Goal: Book appointment/travel/reservation

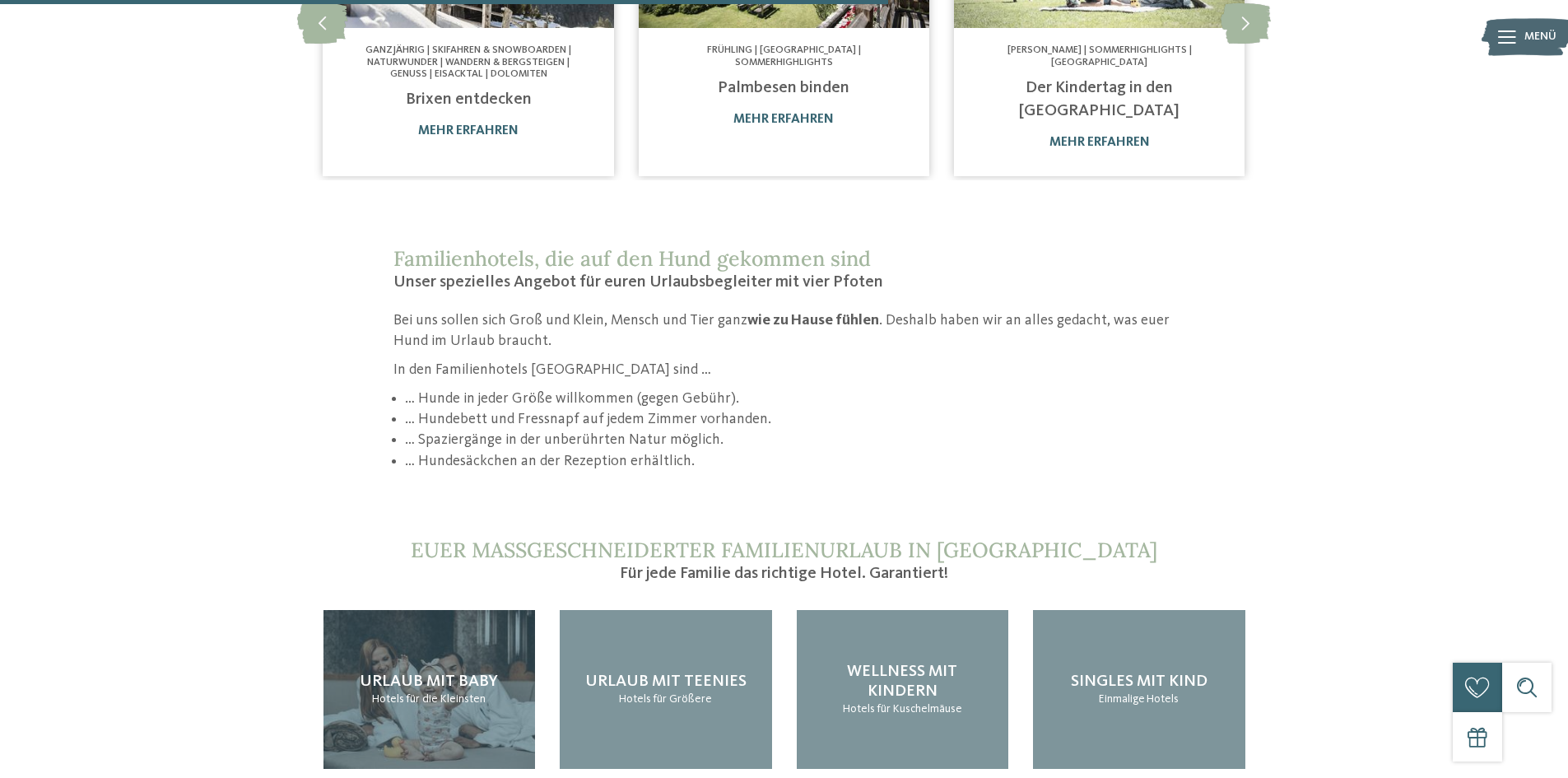
scroll to position [1728, 0]
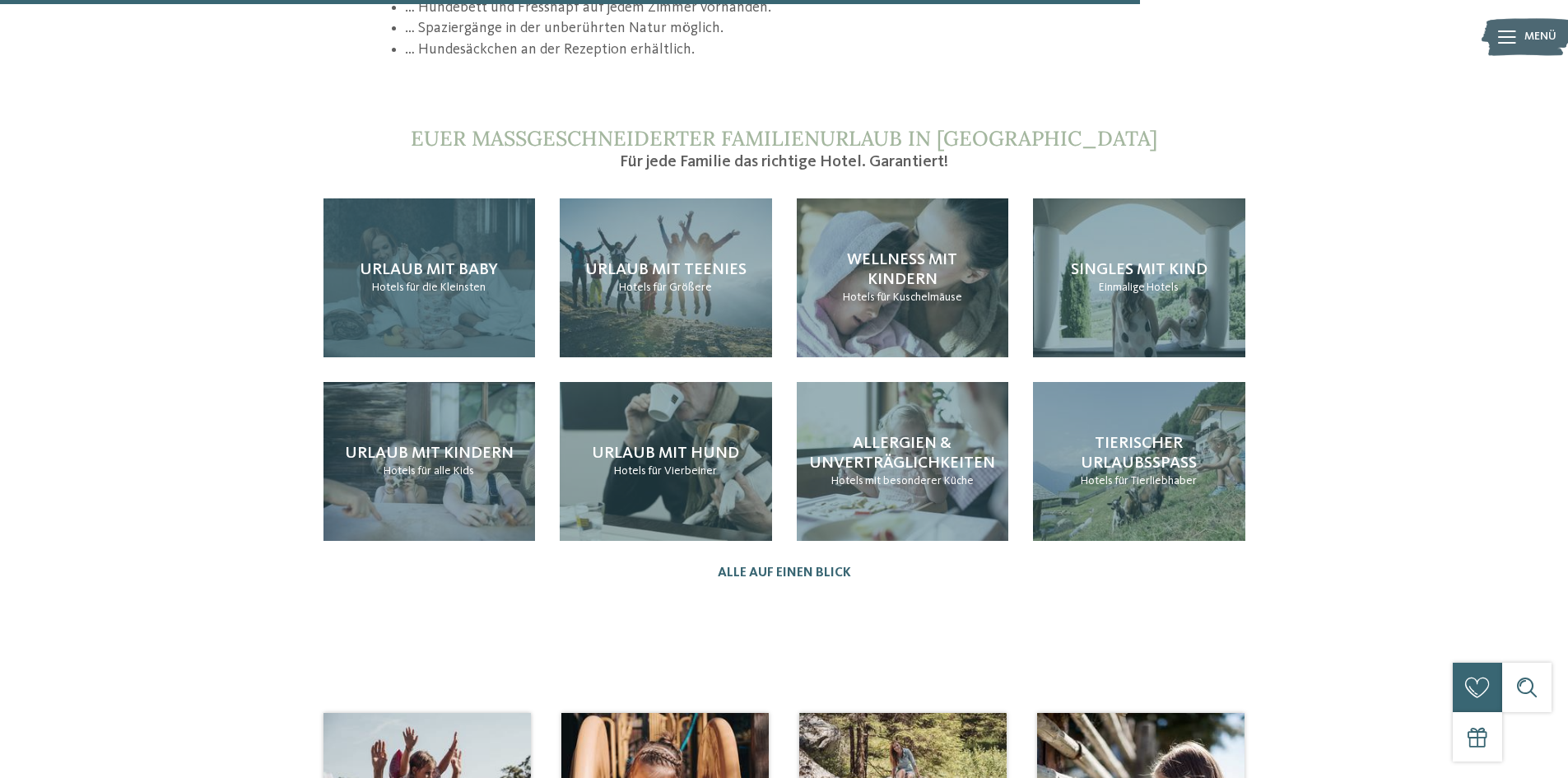
click at [436, 282] on span "für die Kleinsten" at bounding box center [445, 287] width 80 height 11
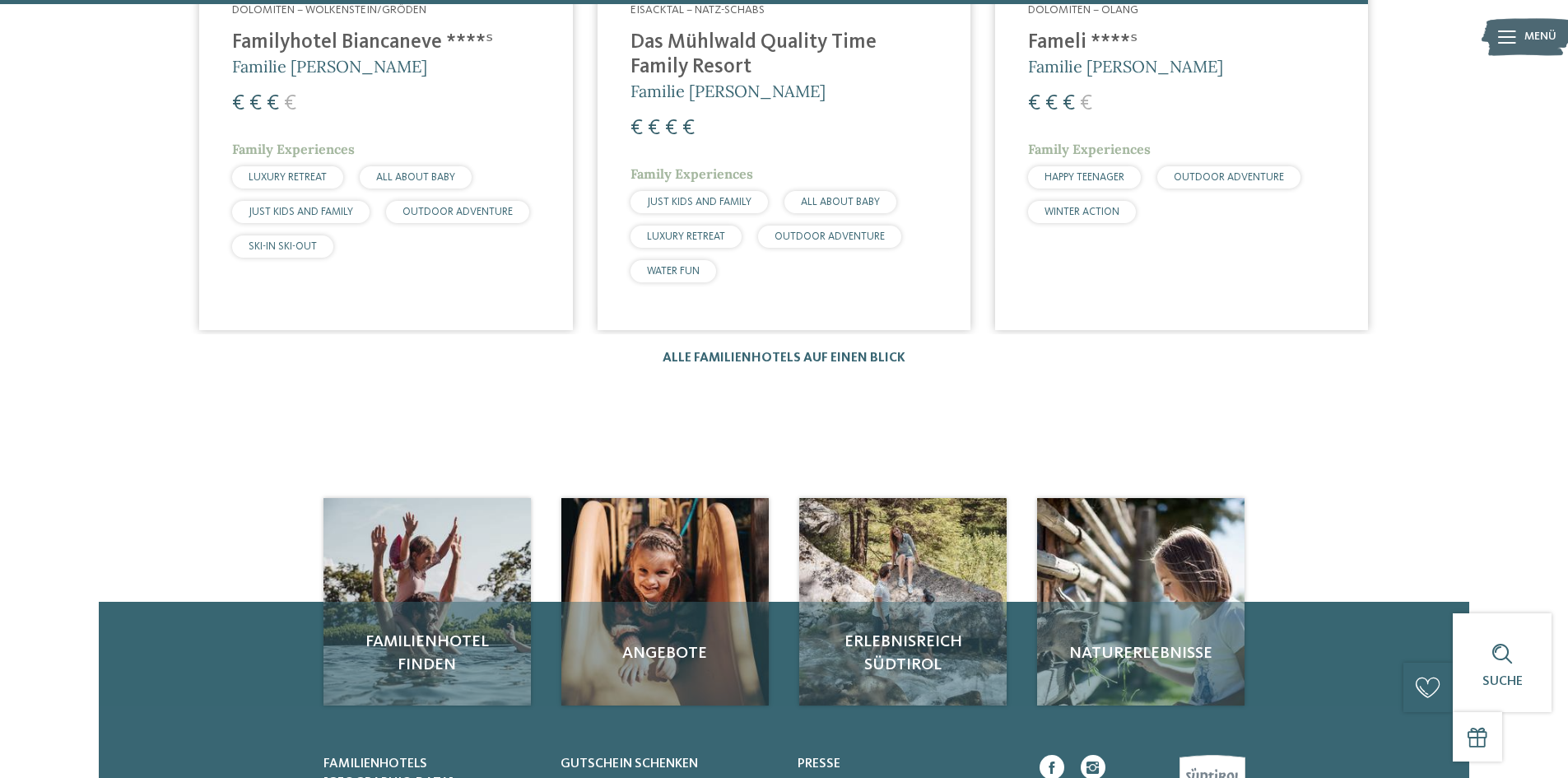
scroll to position [3210, 0]
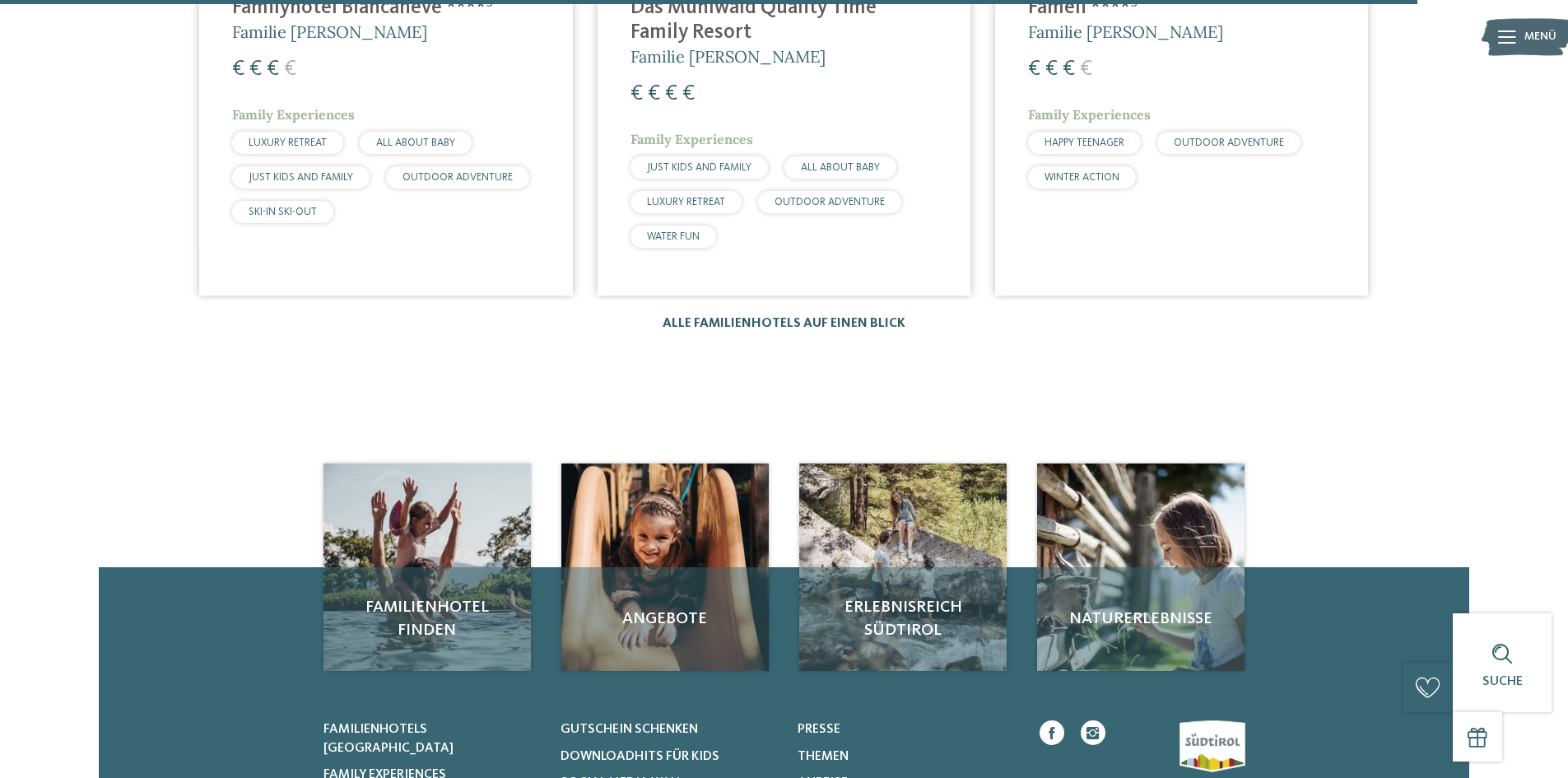
click at [806, 317] on link "Alle Familienhotels auf einen Blick" at bounding box center [784, 323] width 243 height 13
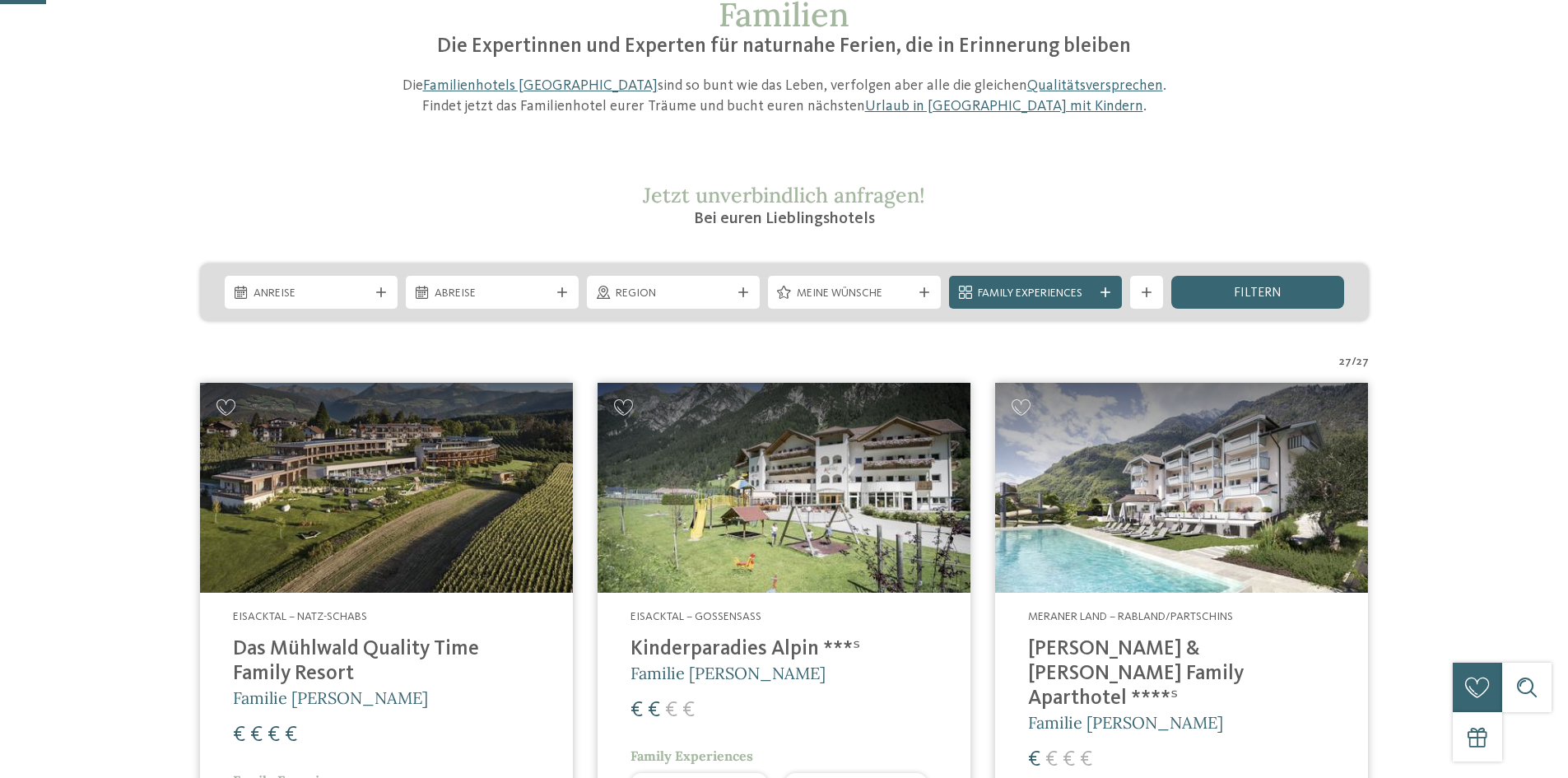
scroll to position [164, 0]
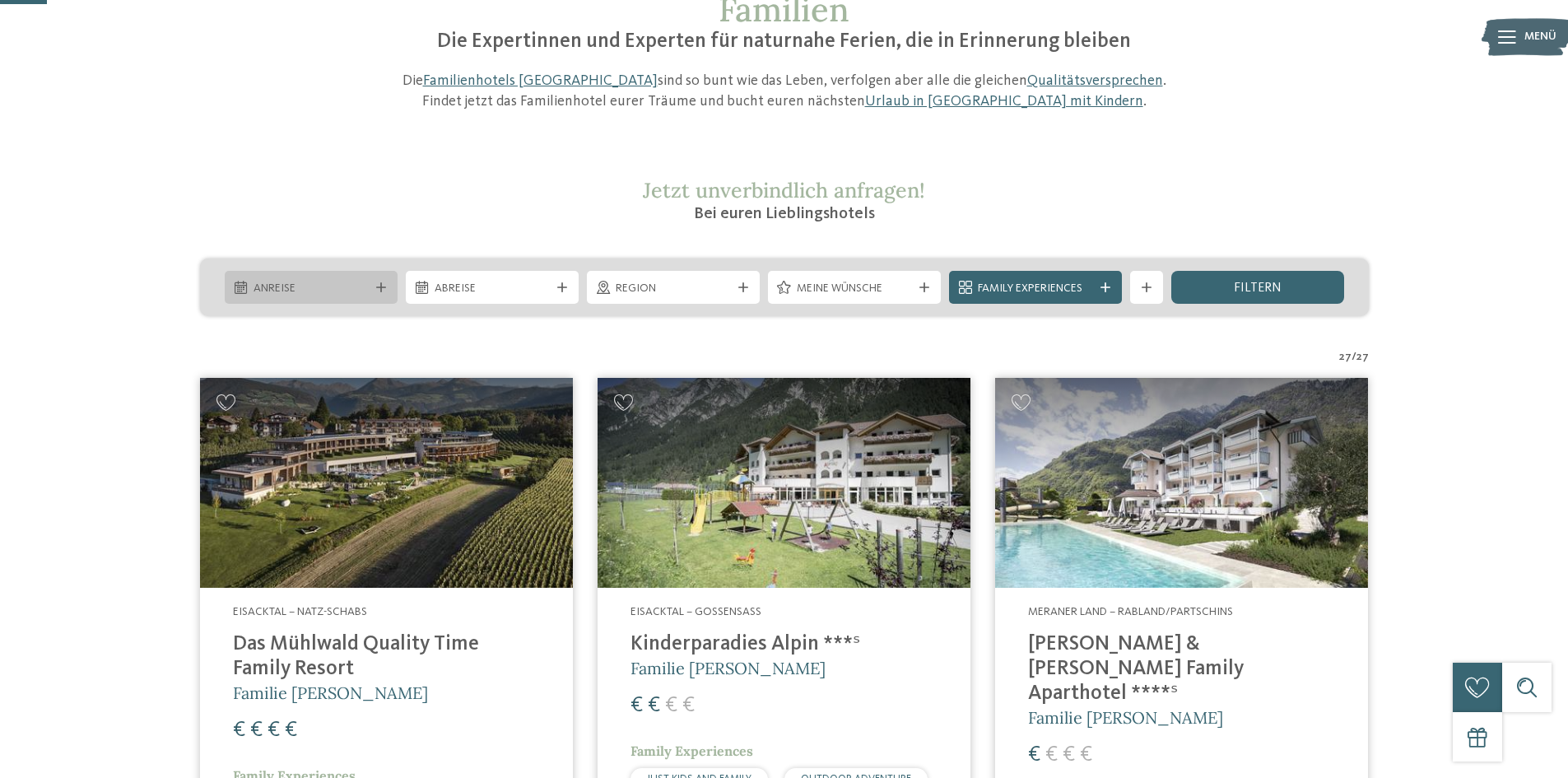
click at [376, 278] on div "Anreise" at bounding box center [312, 287] width 173 height 33
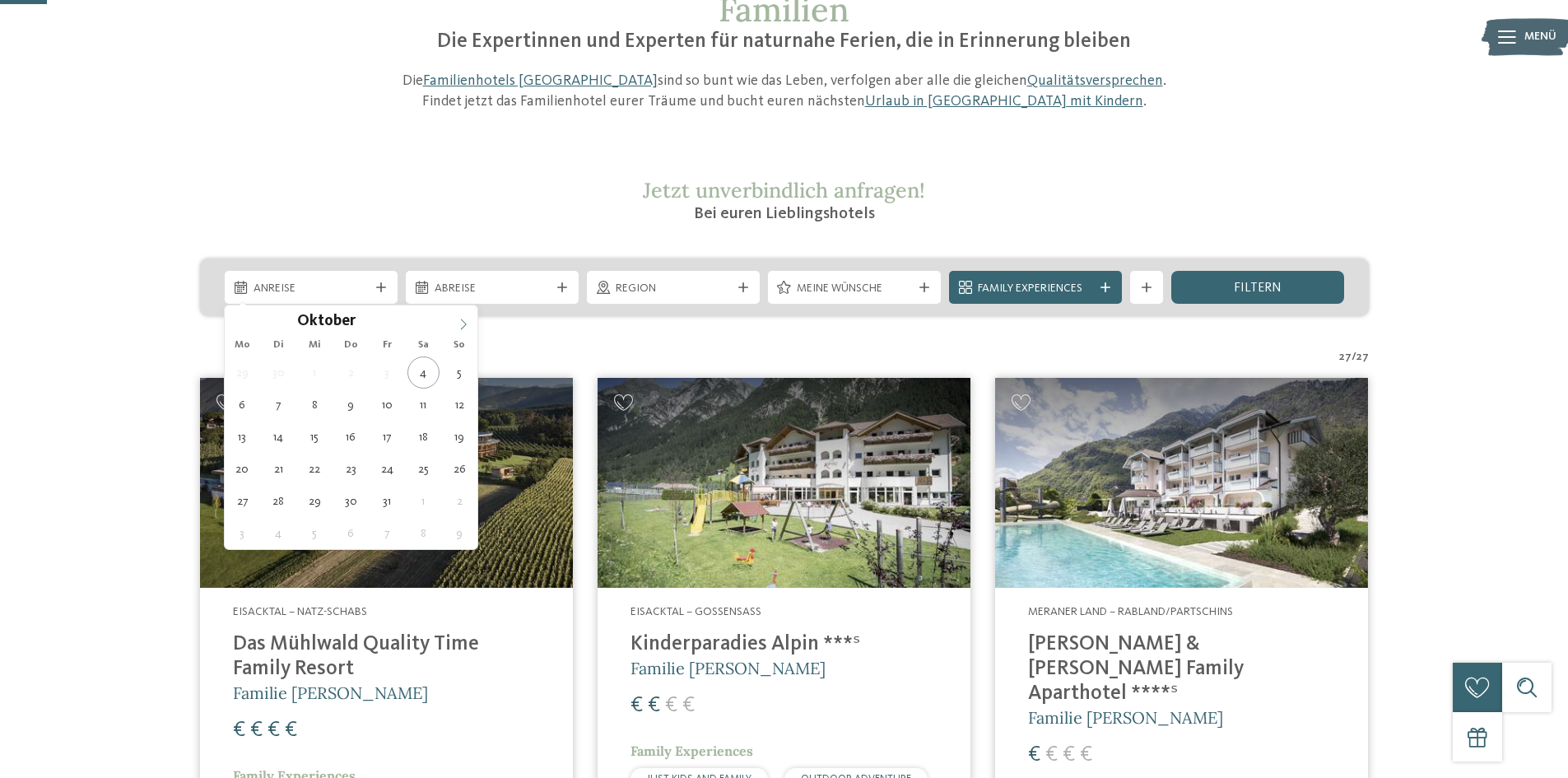
click at [466, 312] on span at bounding box center [463, 319] width 28 height 28
type input "****"
click at [466, 312] on span at bounding box center [463, 319] width 28 height 28
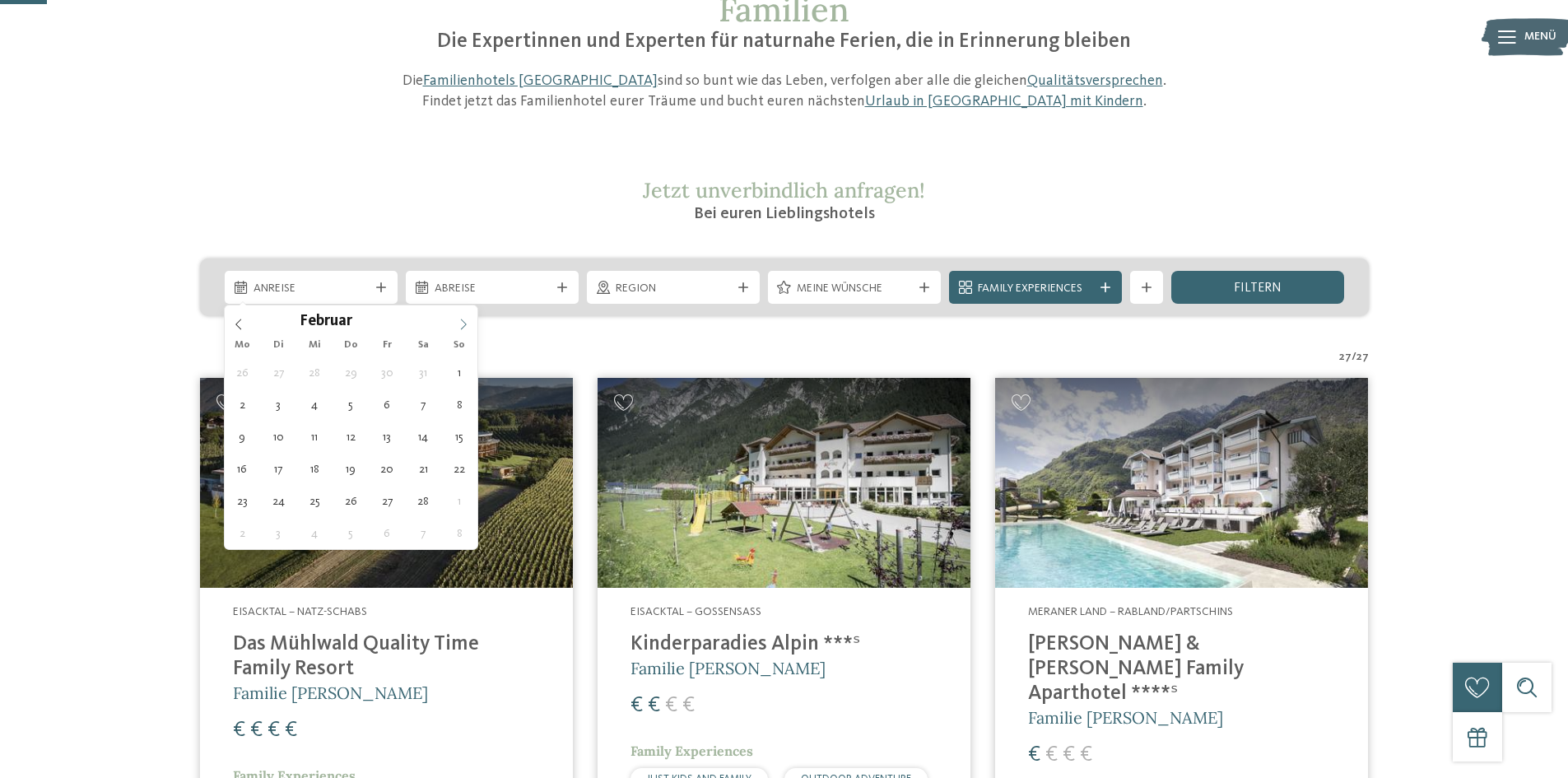
click at [466, 312] on span at bounding box center [463, 319] width 28 height 28
click at [466, 312] on span at bounding box center [463, 319] width 28 height 28
click at [466, 311] on span at bounding box center [463, 319] width 28 height 28
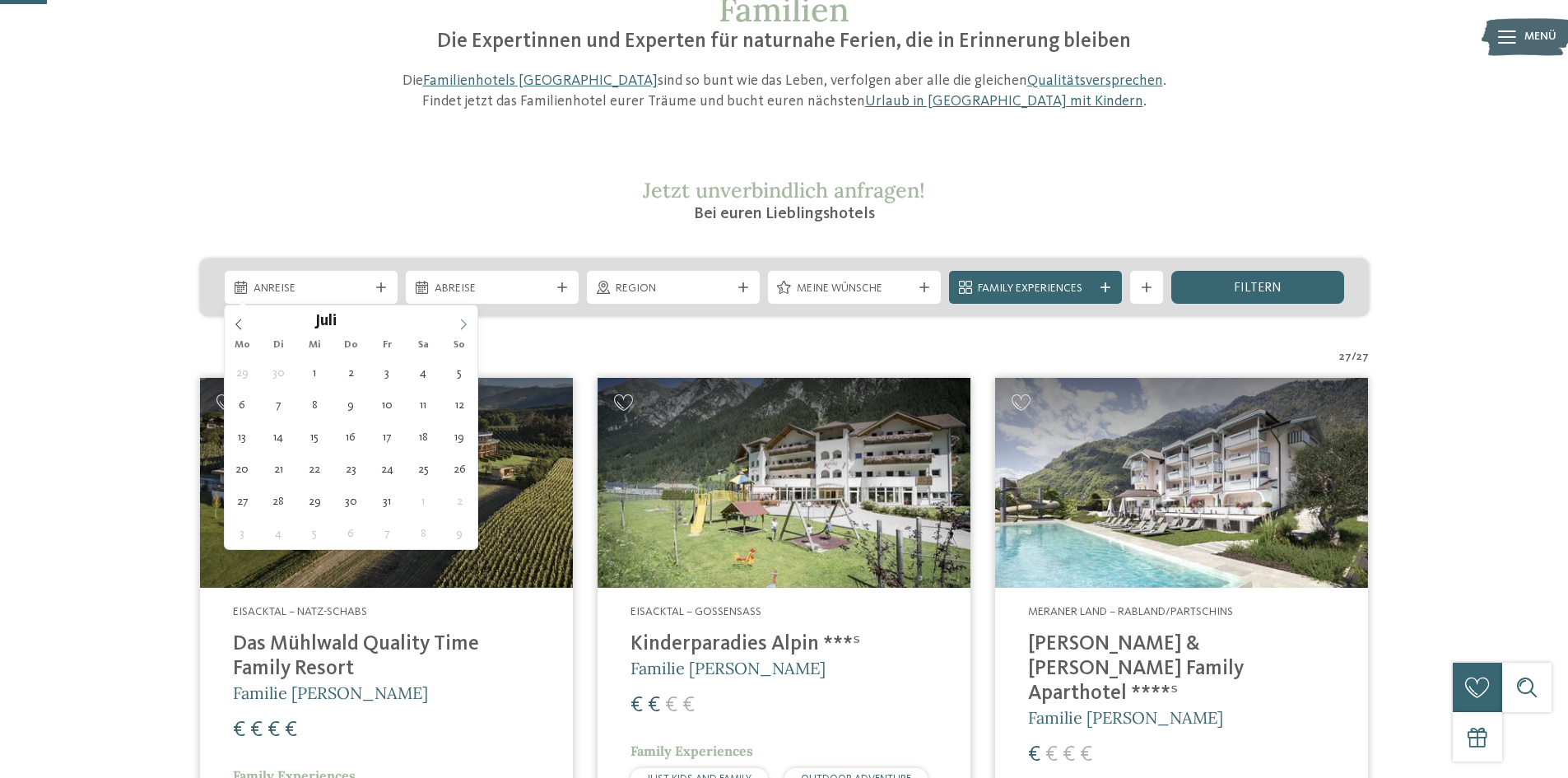
click at [466, 311] on span at bounding box center [463, 319] width 28 height 28
click at [241, 319] on icon at bounding box center [238, 324] width 6 height 11
click at [240, 319] on icon at bounding box center [238, 324] width 11 height 11
click at [239, 318] on span at bounding box center [239, 319] width 28 height 28
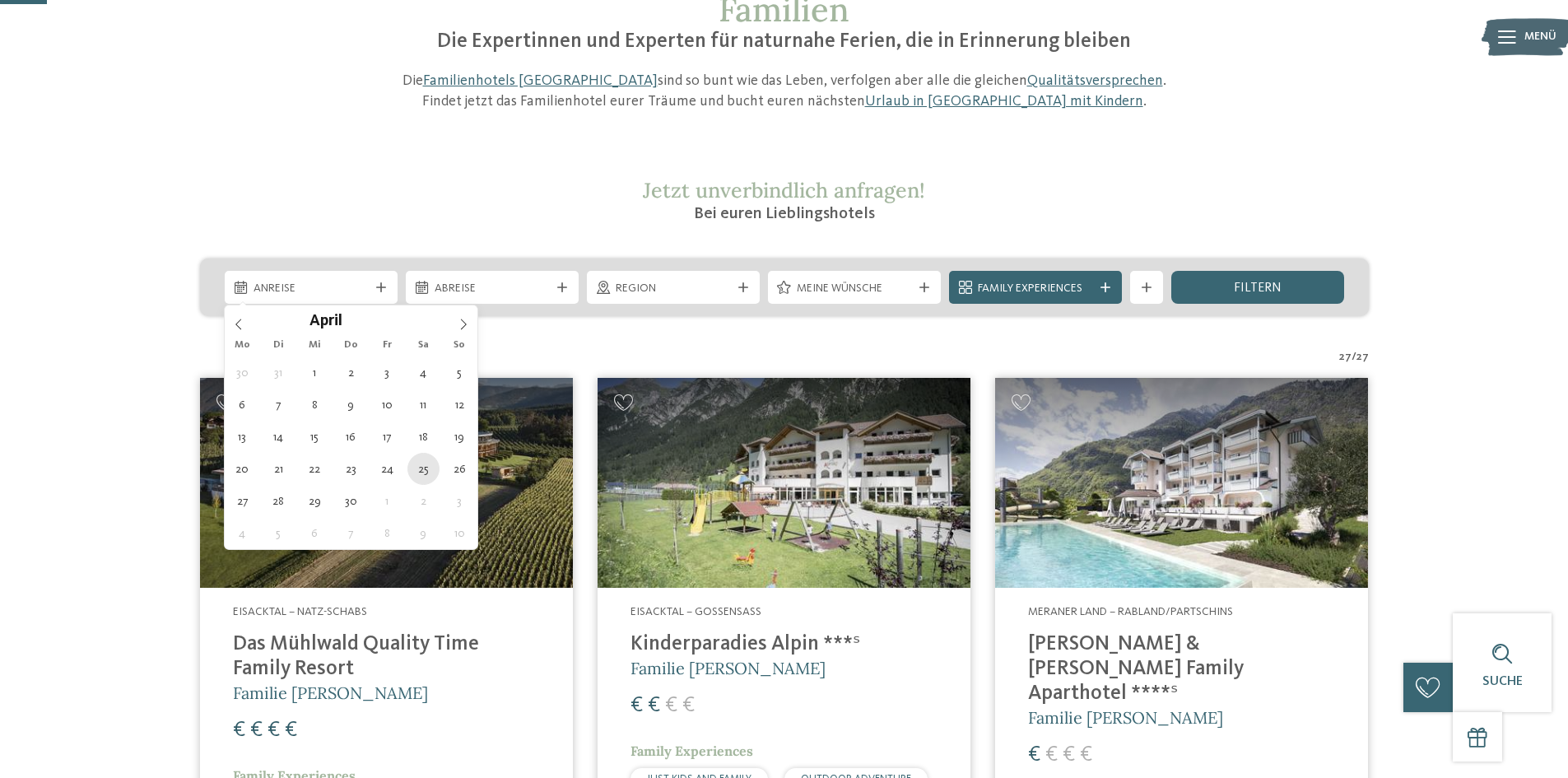
type div "25.04.2026"
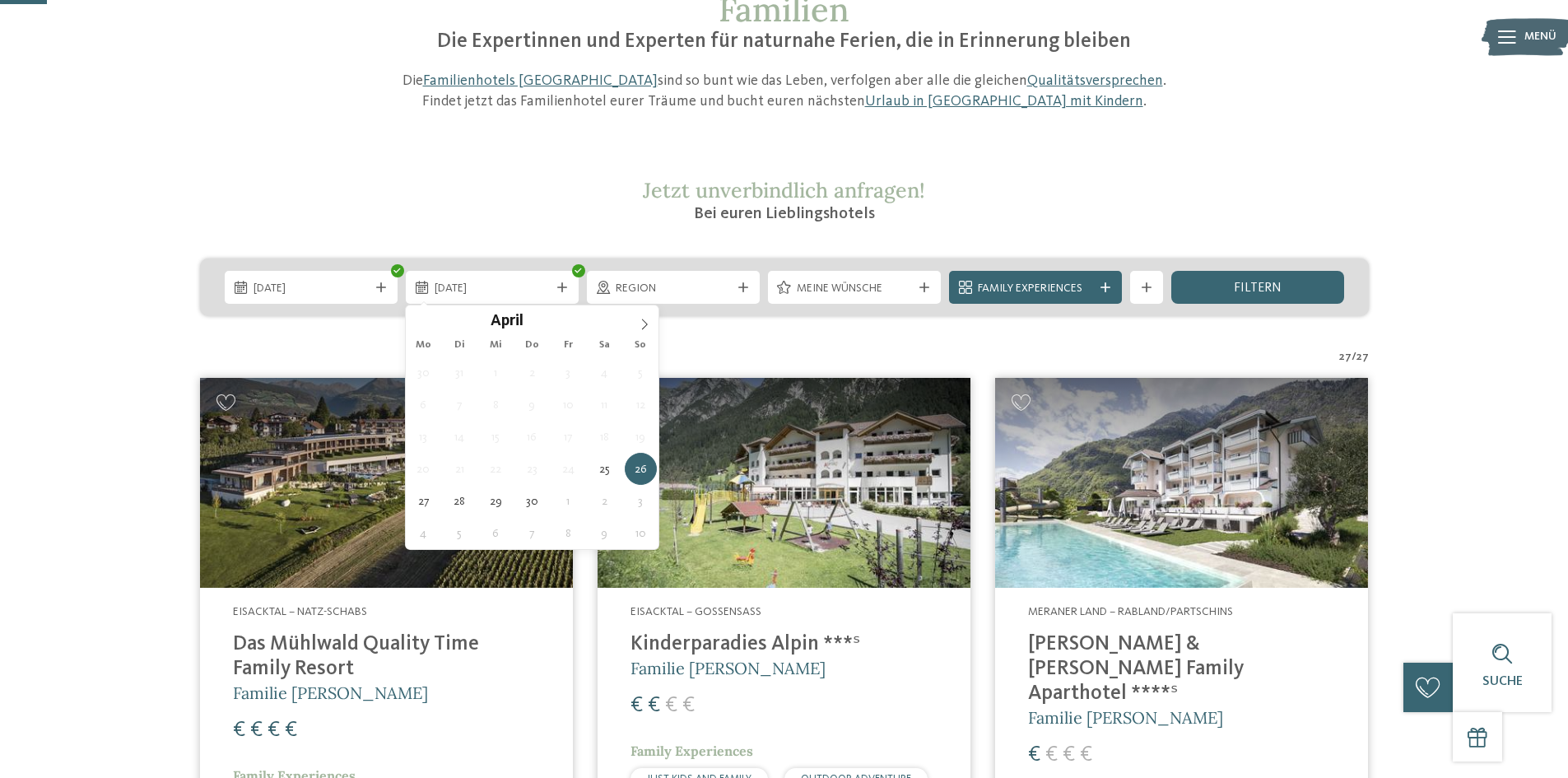
type input "****"
click at [650, 317] on span at bounding box center [644, 319] width 28 height 28
type div "02.05.2026"
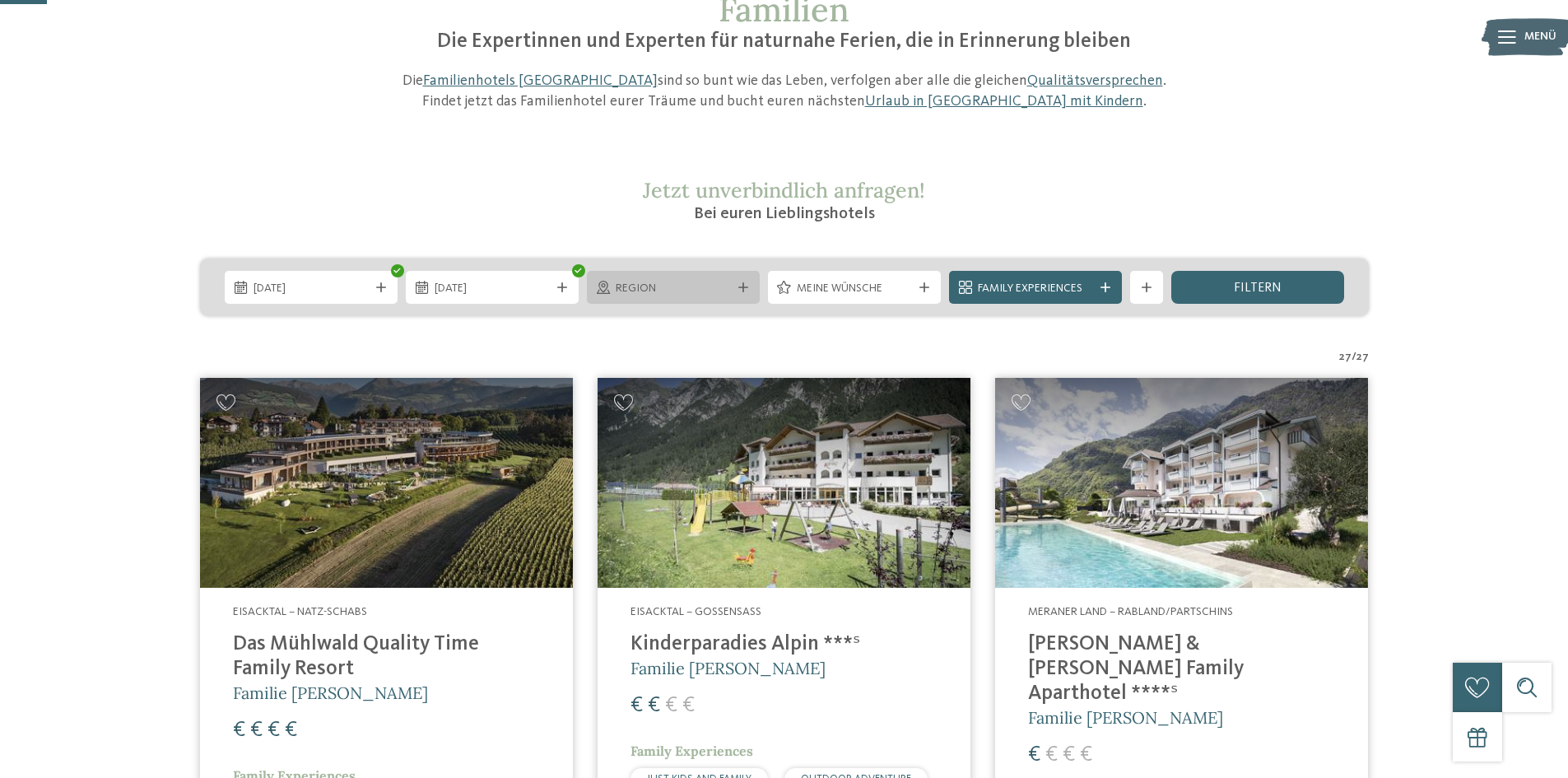
click at [704, 295] on span "Region" at bounding box center [673, 288] width 116 height 16
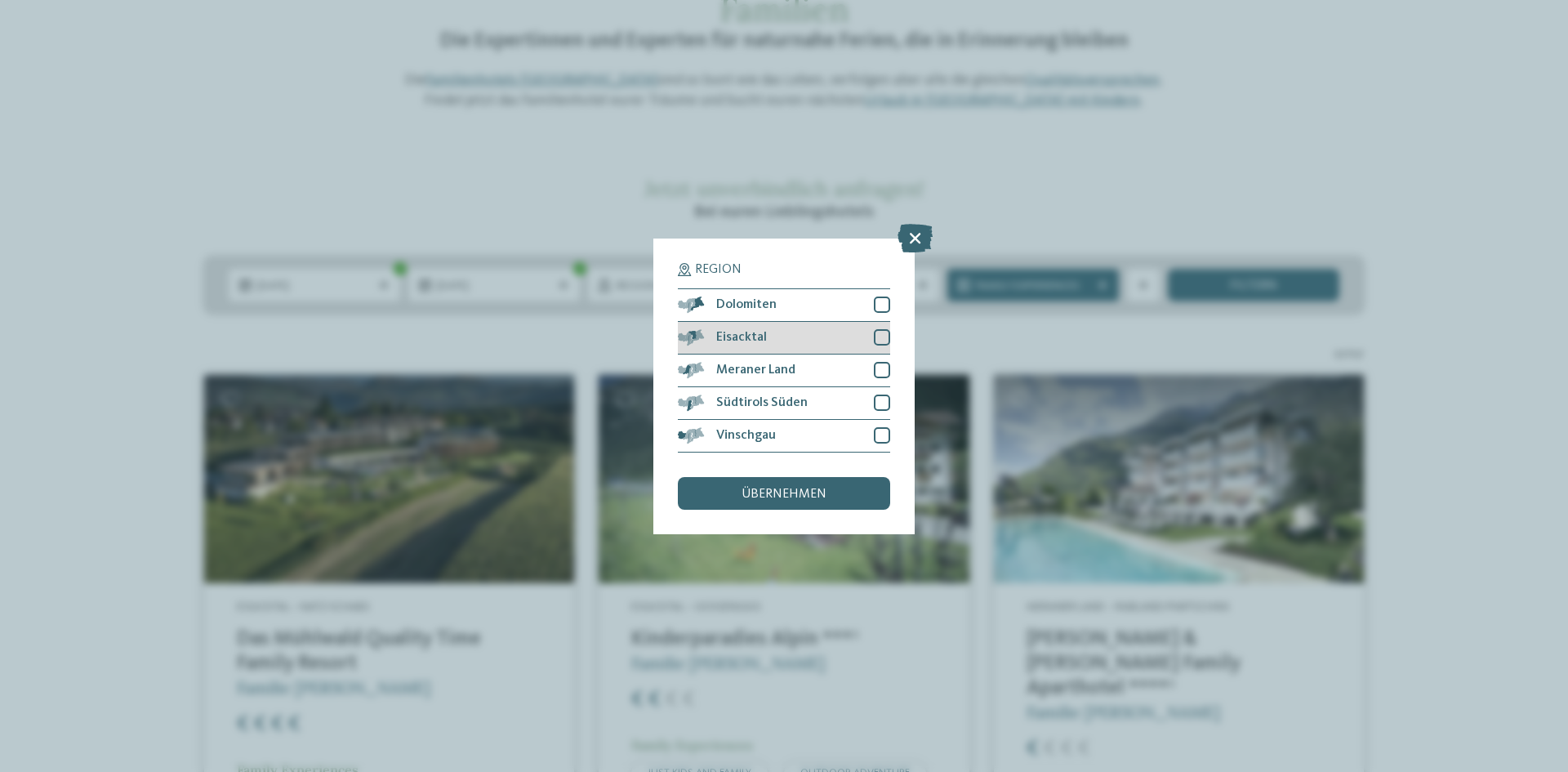
click at [885, 336] on div at bounding box center [882, 337] width 16 height 16
click at [874, 360] on div "Meraner Land" at bounding box center [784, 370] width 212 height 32
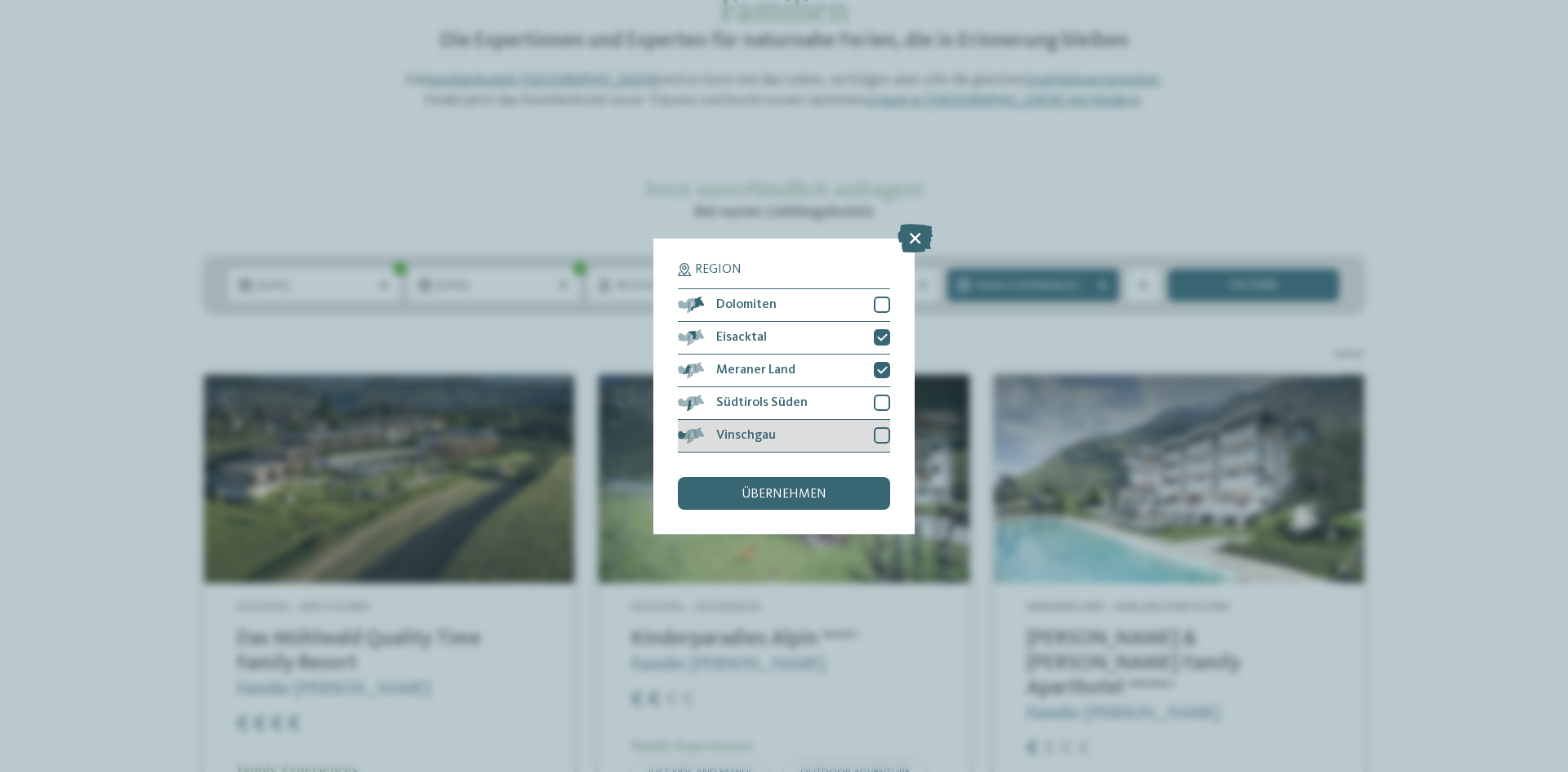
click at [881, 442] on div at bounding box center [882, 435] width 16 height 16
click at [803, 493] on span "übernehmen" at bounding box center [784, 493] width 85 height 13
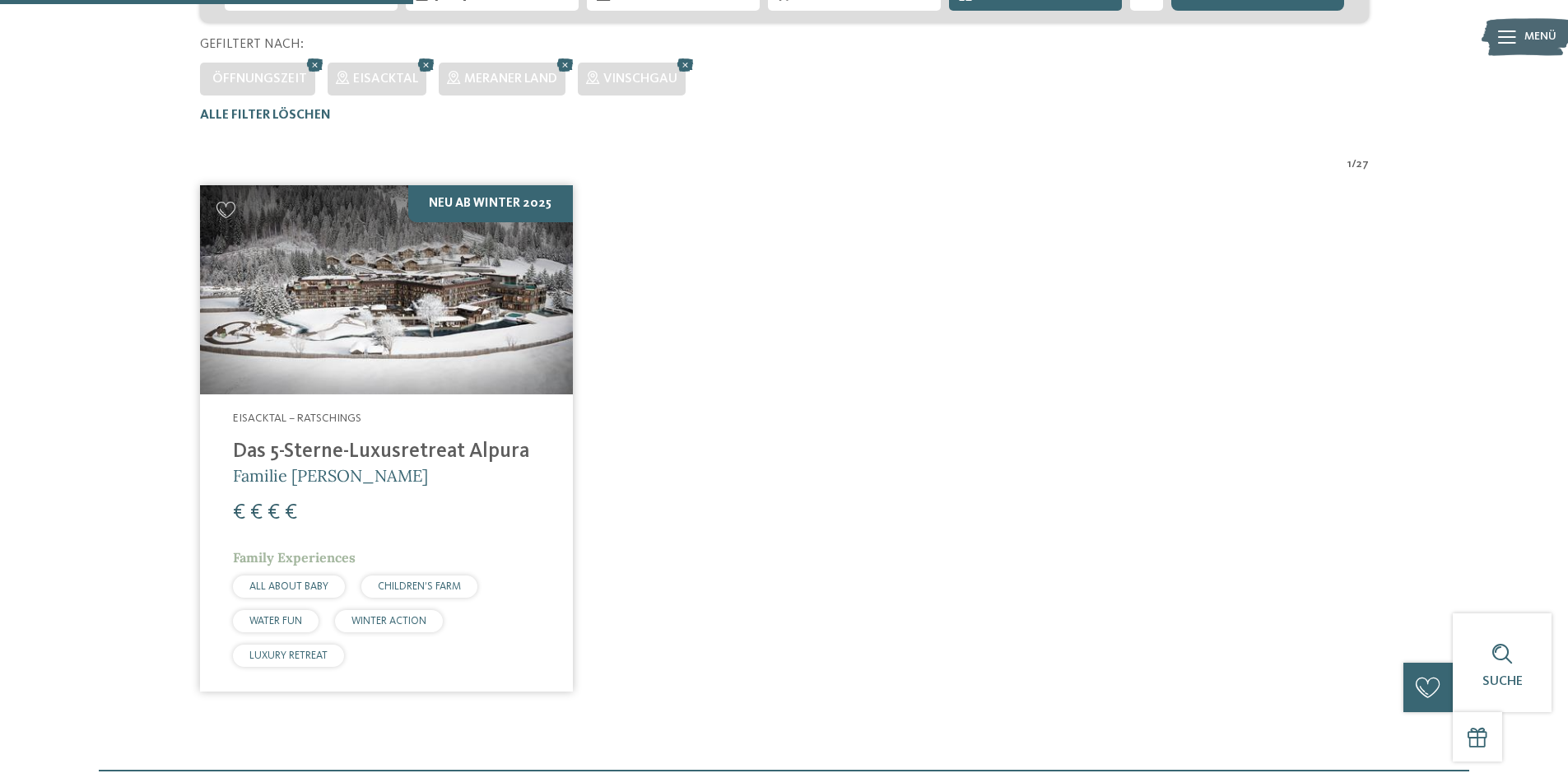
scroll to position [46, 0]
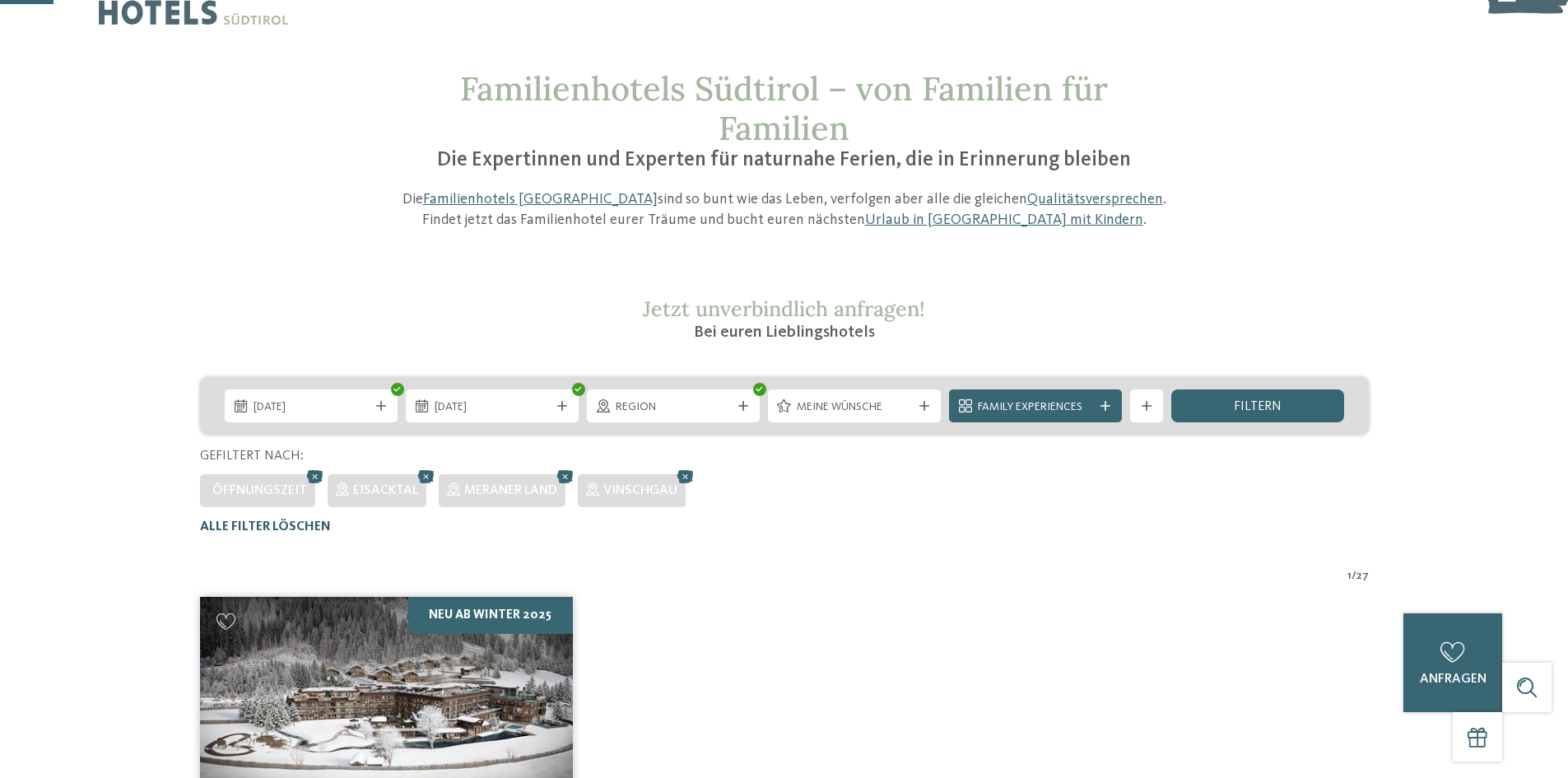
click at [292, 525] on span "Alle Filter löschen" at bounding box center [265, 526] width 131 height 13
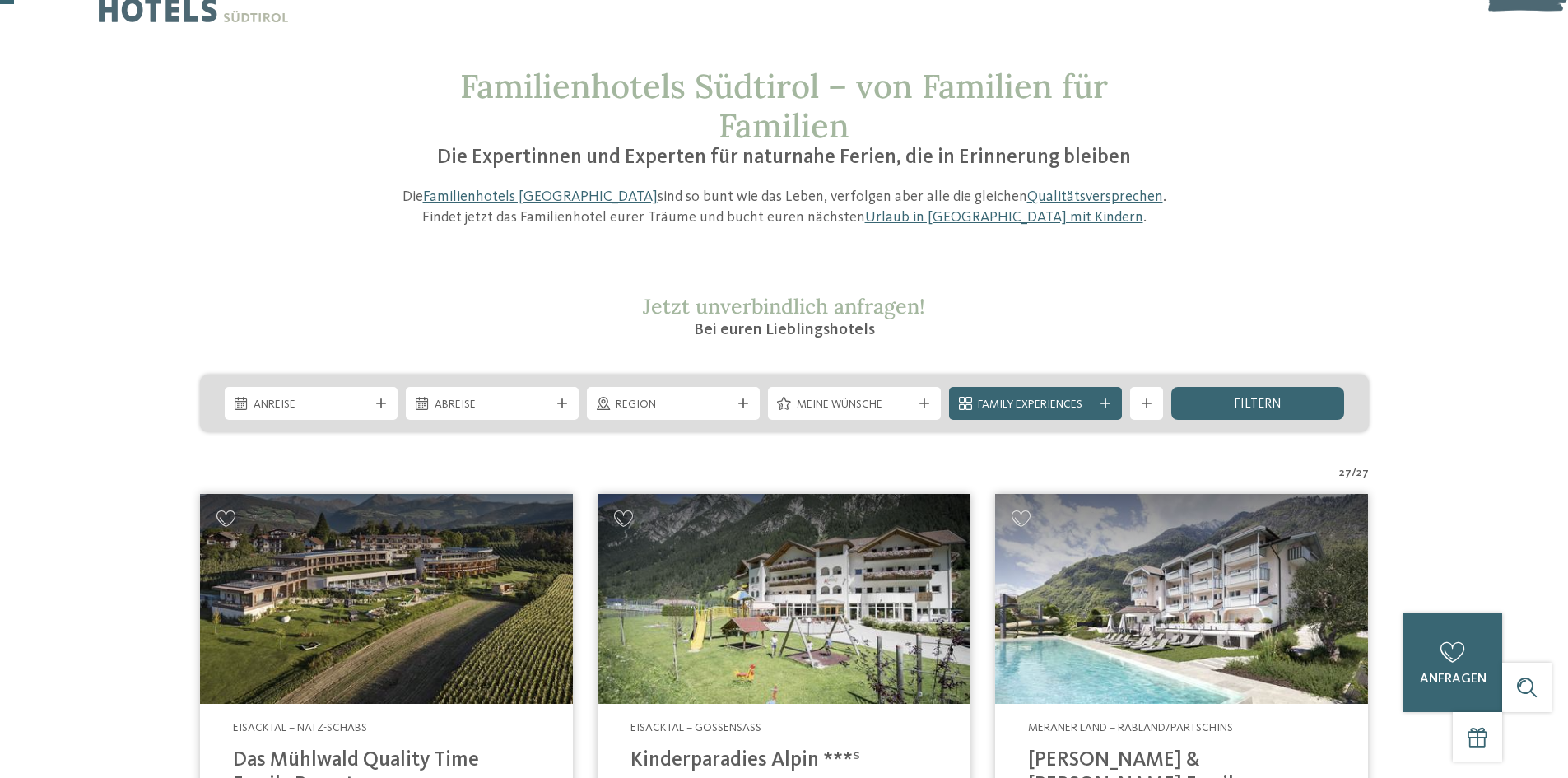
scroll to position [0, 0]
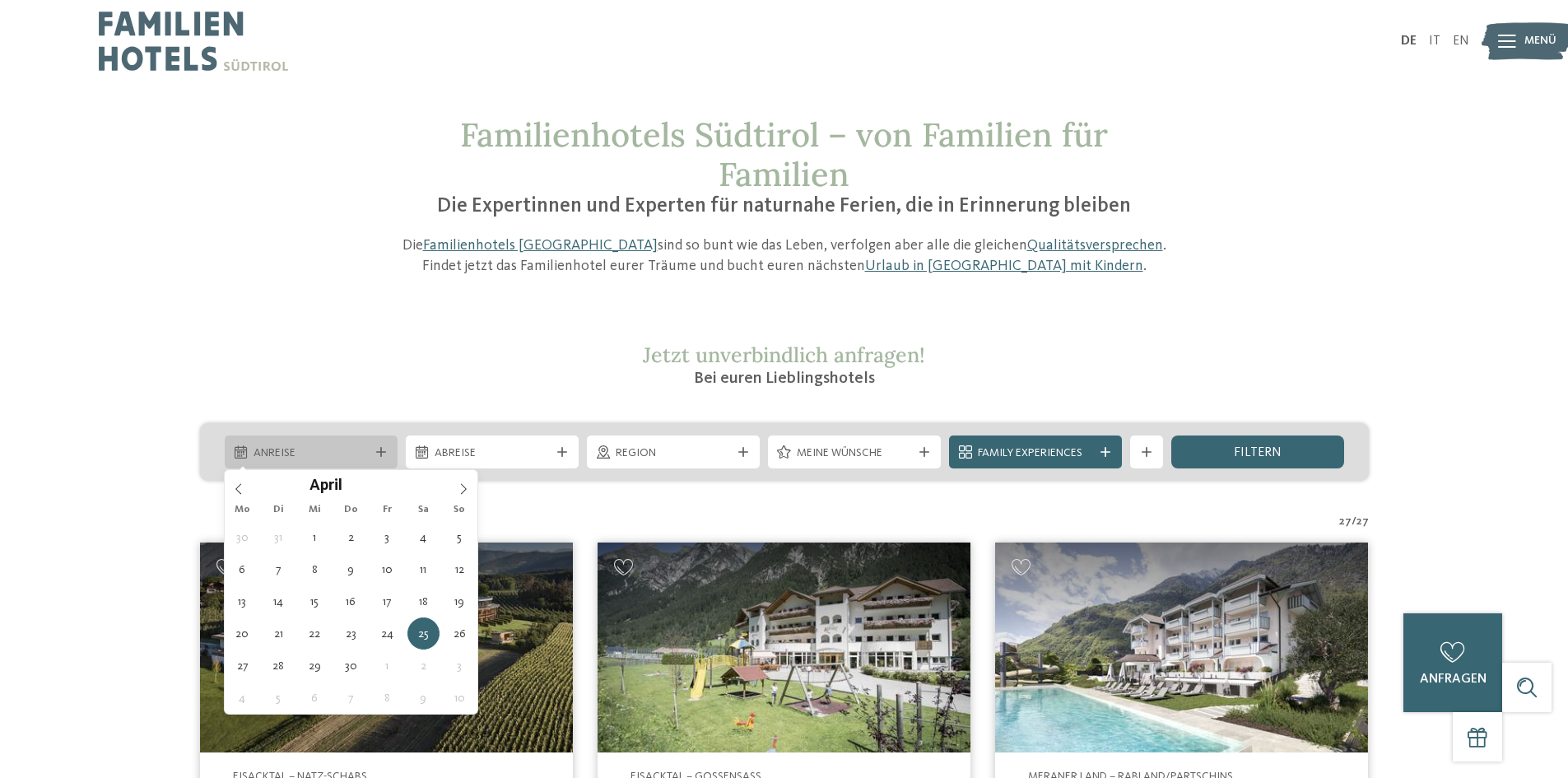
click at [391, 449] on div "Anreise" at bounding box center [312, 452] width 173 height 33
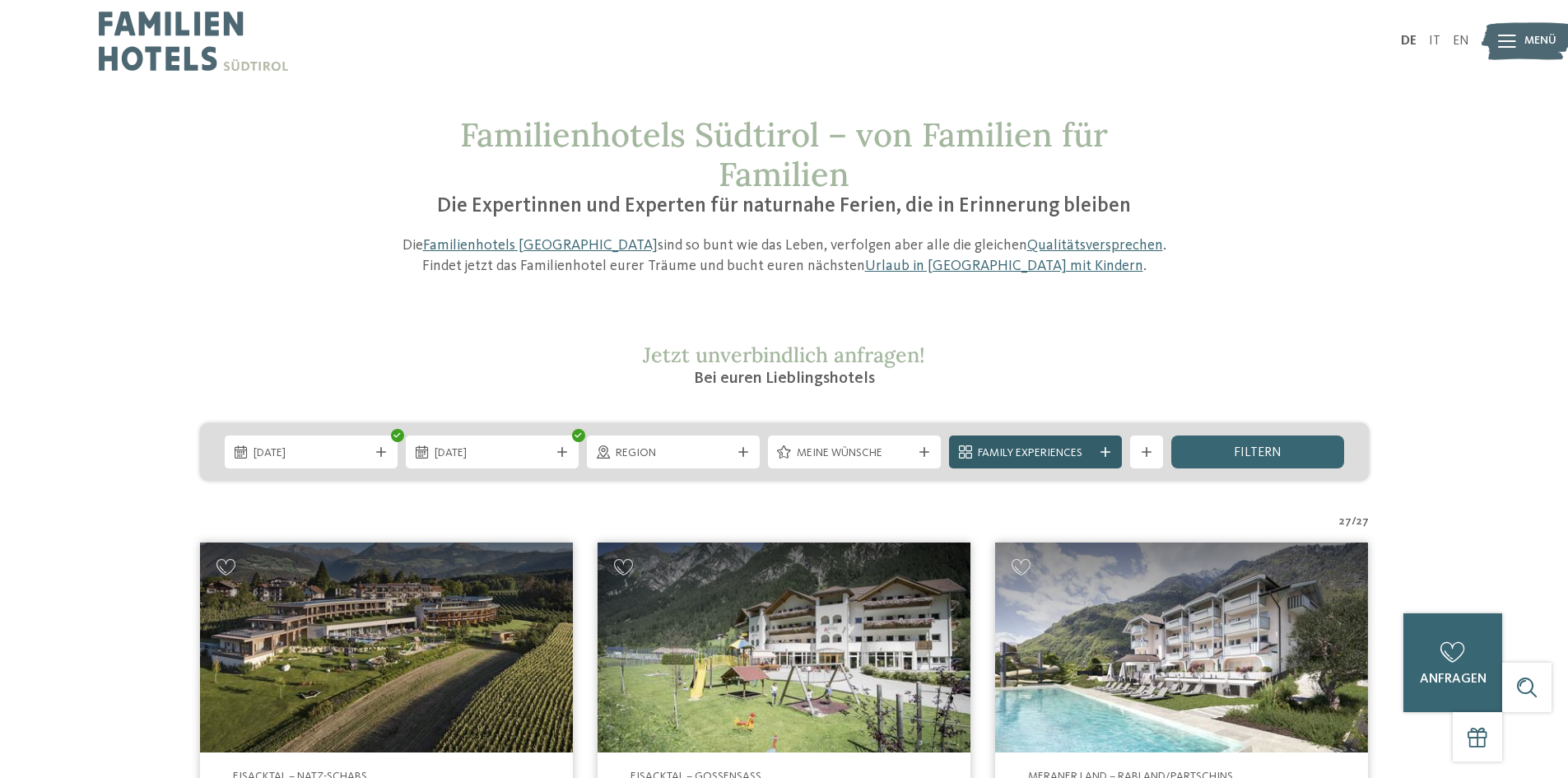
click at [1027, 445] on span "Family Experiences" at bounding box center [1035, 453] width 116 height 16
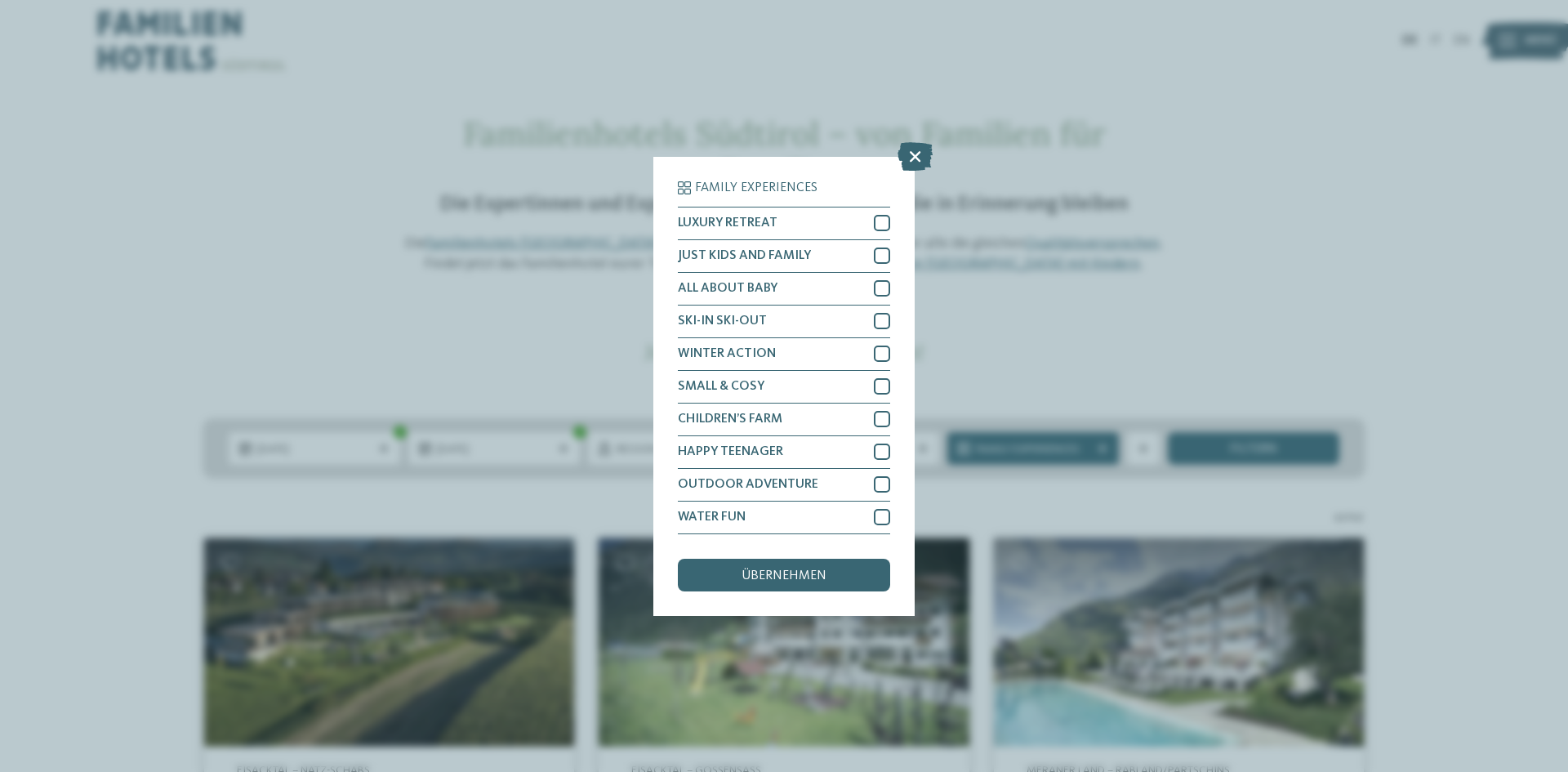
drag, startPoint x: 914, startPoint y: 153, endPoint x: 956, endPoint y: 201, distance: 63.8
click at [914, 152] on icon at bounding box center [915, 155] width 35 height 29
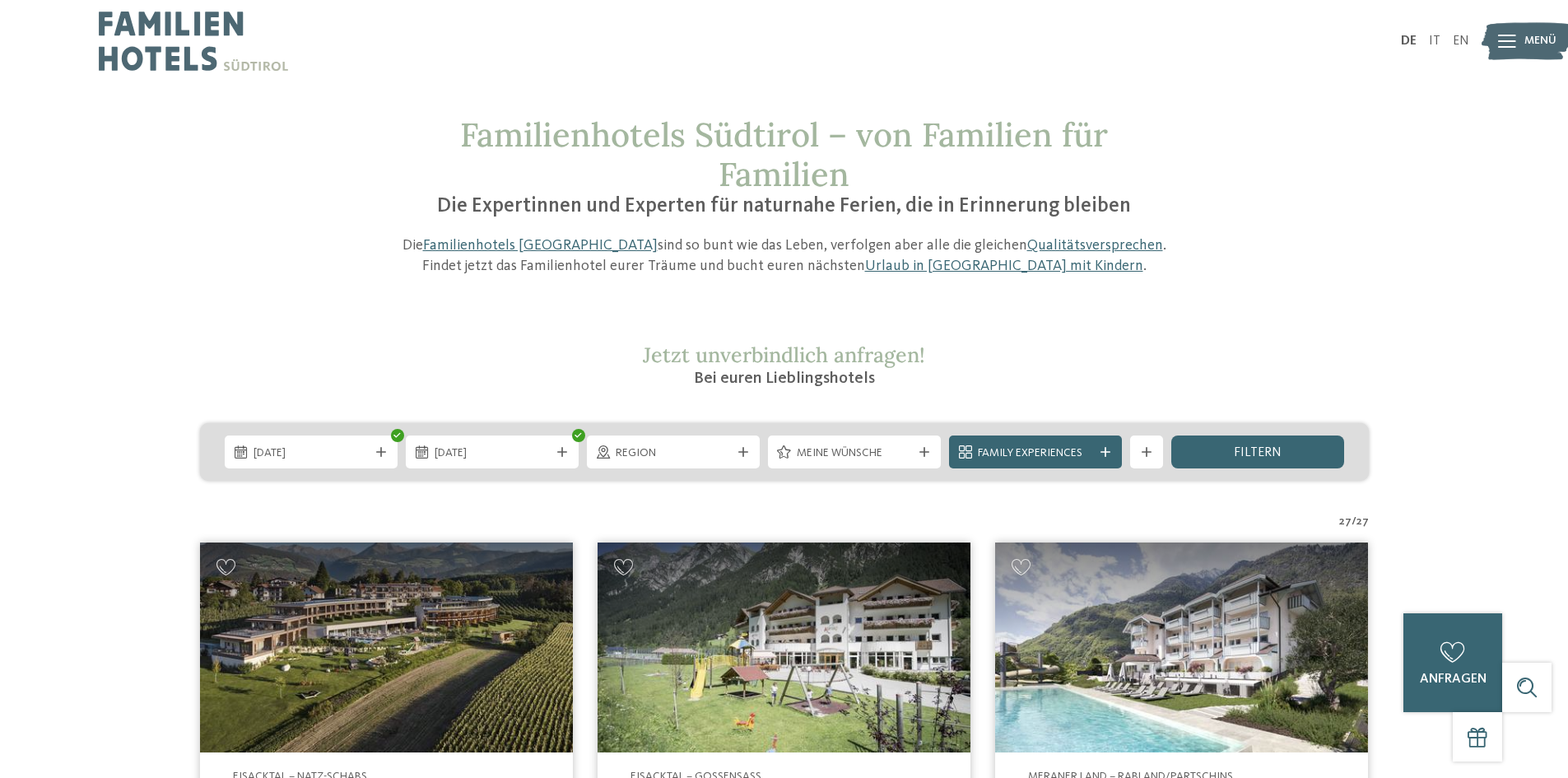
click at [1264, 456] on span "filtern" at bounding box center [1257, 452] width 48 height 13
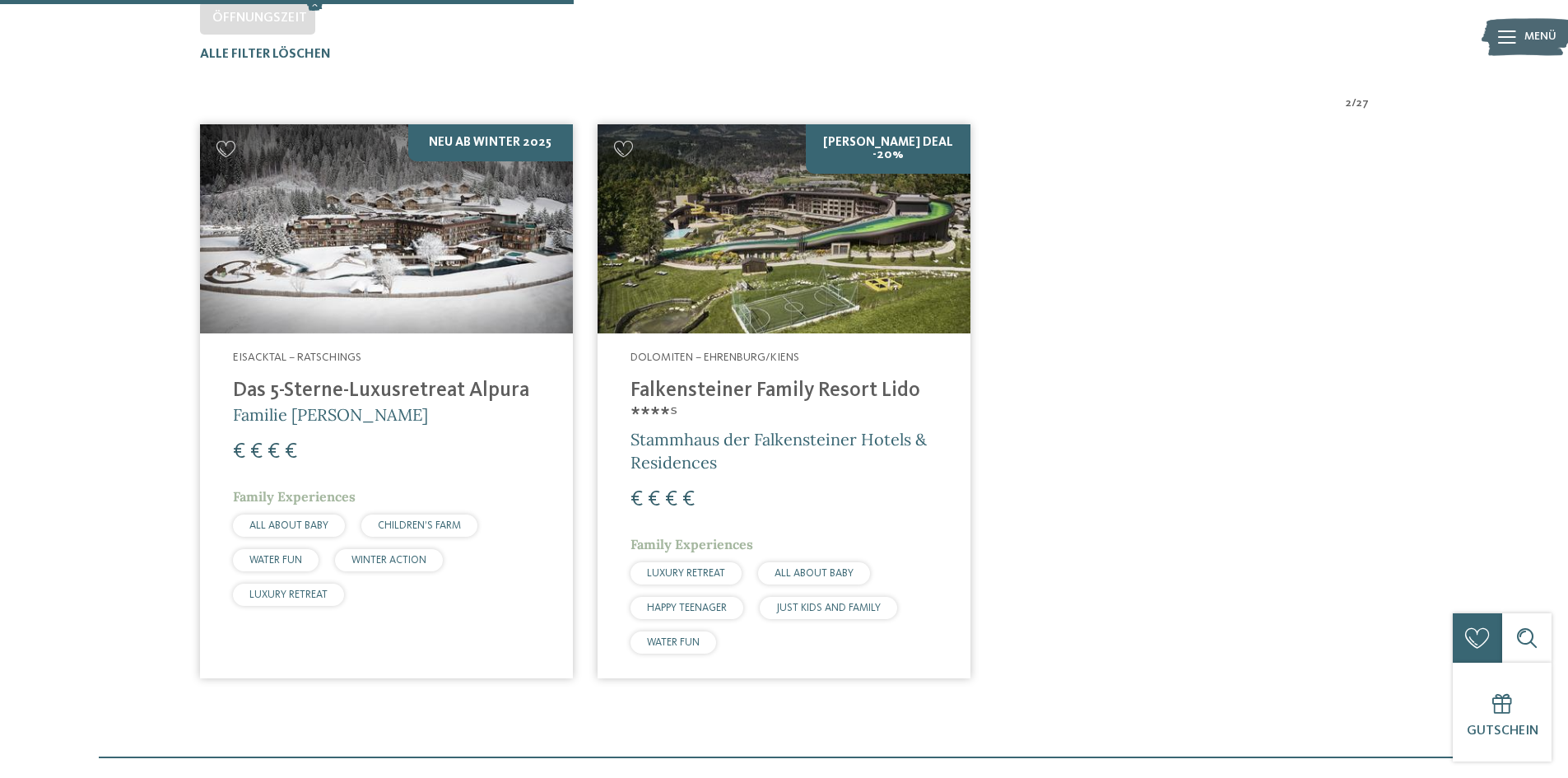
scroll to position [540, 0]
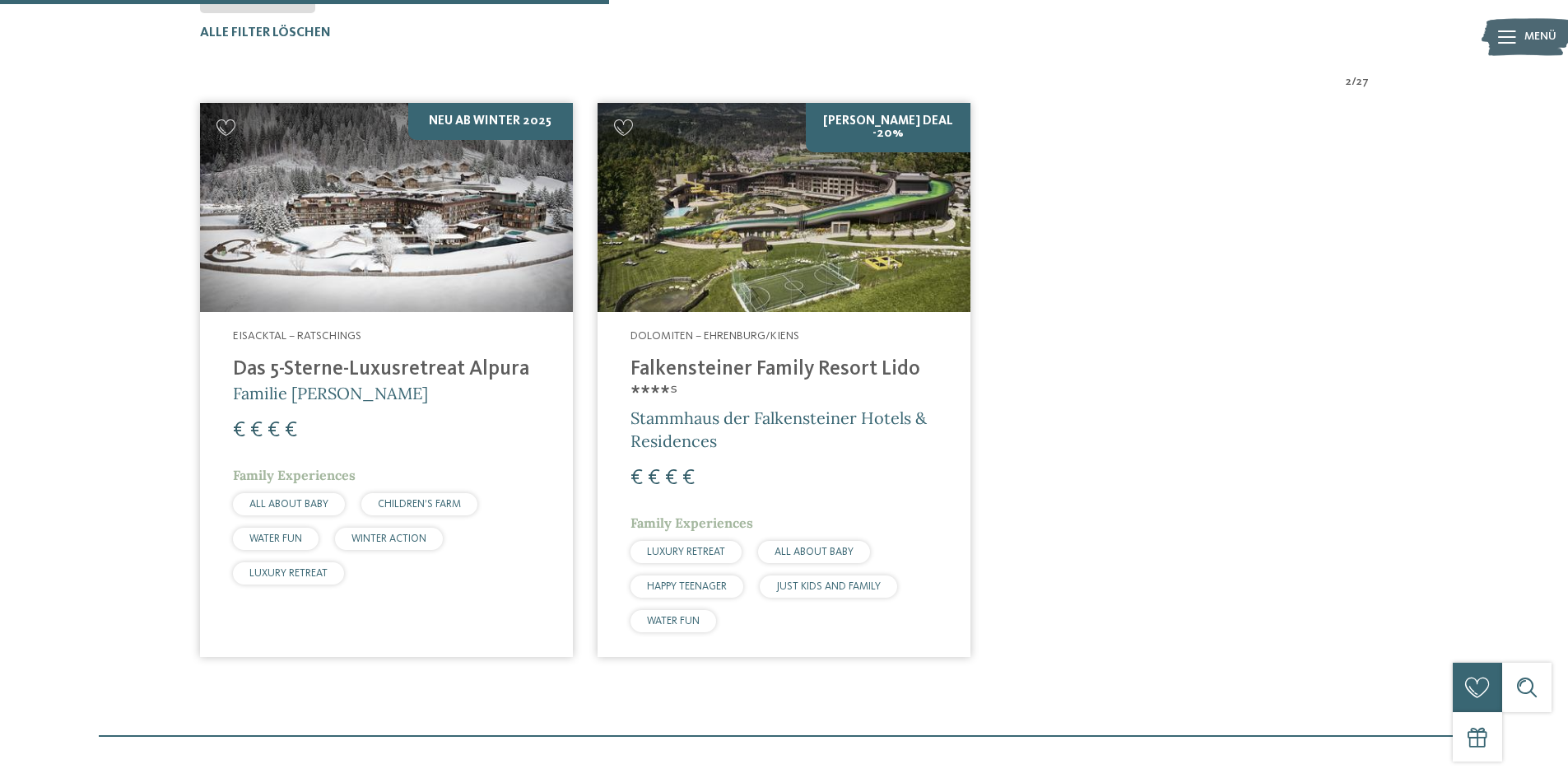
click at [382, 366] on h4 "Das 5-Sterne-Luxusretreat Alpura" at bounding box center [386, 369] width 307 height 25
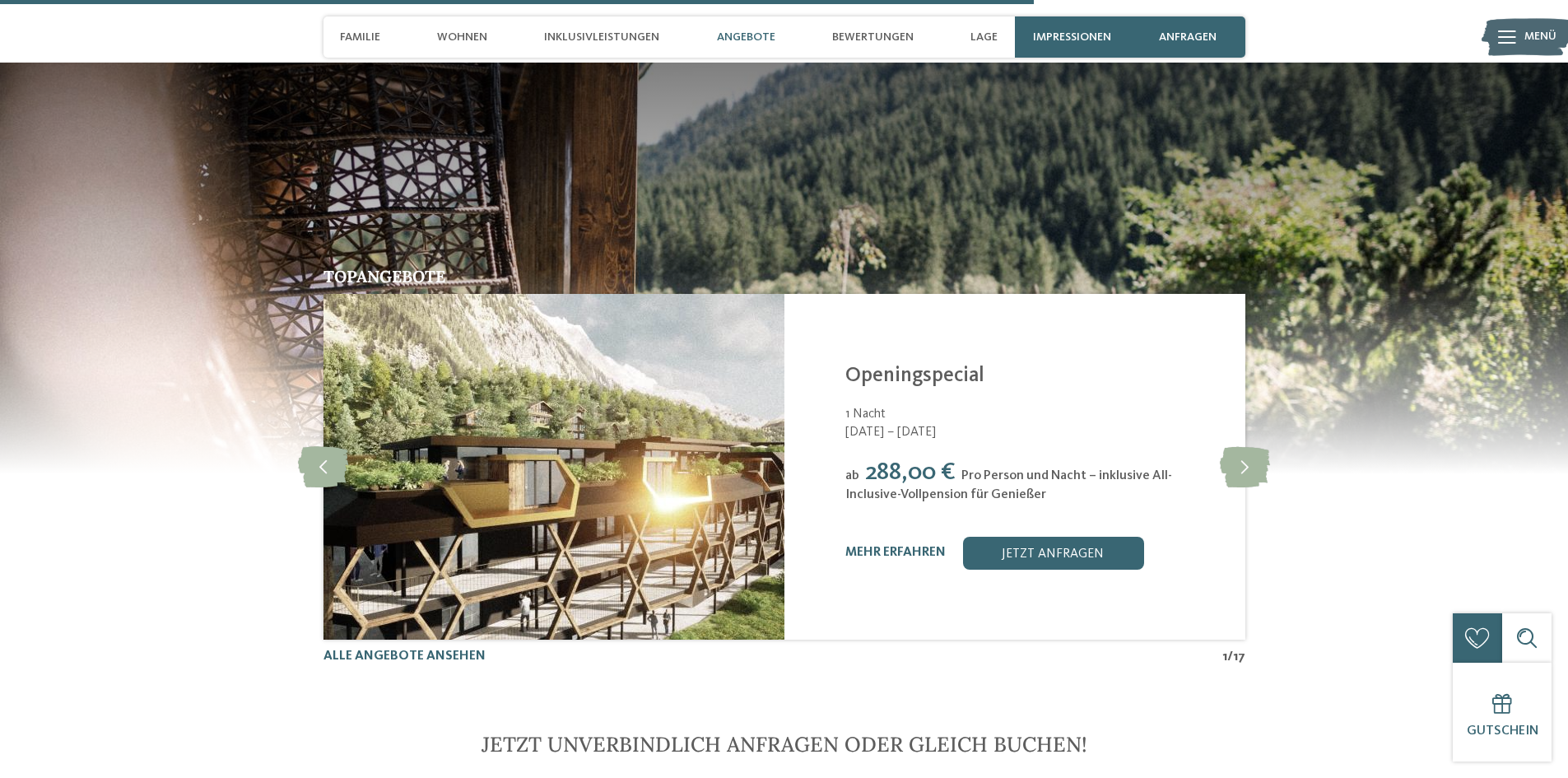
scroll to position [4115, 0]
